Goal: Information Seeking & Learning: Learn about a topic

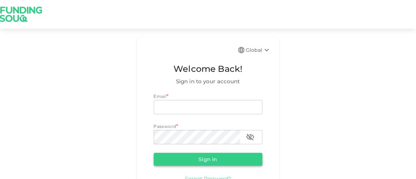
type input "[EMAIL_ADDRESS][DOMAIN_NAME]"
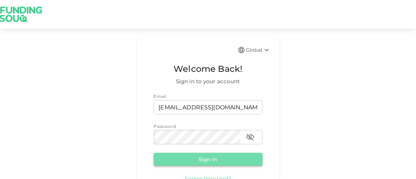
click at [217, 157] on button "Sign in" at bounding box center [208, 159] width 109 height 13
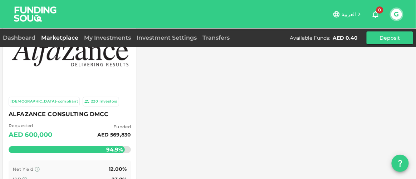
scroll to position [43, 0]
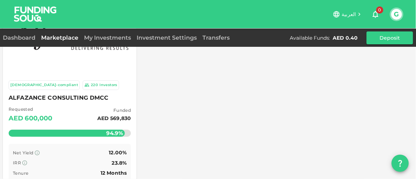
click at [69, 142] on div "[DEMOGRAPHIC_DATA]-compliant 220 Investors ALFAZANCE CONSULTING DMCC Requested …" at bounding box center [70, 146] width 134 height 142
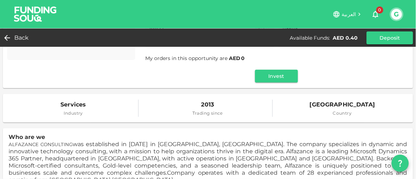
scroll to position [159, 0]
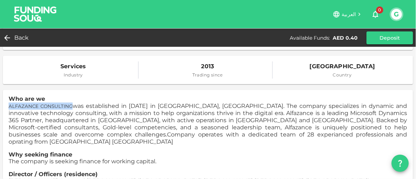
drag, startPoint x: 9, startPoint y: 107, endPoint x: 72, endPoint y: 104, distance: 63.0
click at [72, 104] on span "ALFAZANCE CONSULTING was established in [DATE] in [GEOGRAPHIC_DATA], [GEOGRAPHI…" at bounding box center [208, 120] width 398 height 35
copy span "ALFAZANCE CONSULTING"
